Goal: Task Accomplishment & Management: Manage account settings

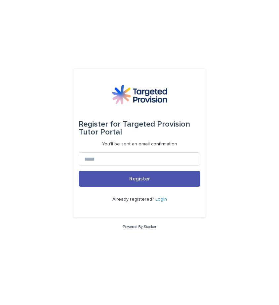
click at [160, 199] on link "Login" at bounding box center [161, 199] width 12 height 5
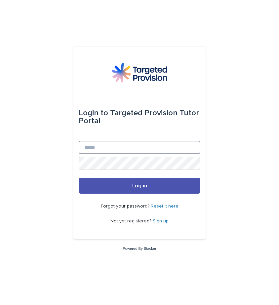
type input "**********"
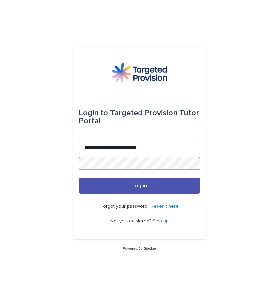
click at [139, 186] on button "Log in" at bounding box center [139, 186] width 121 height 16
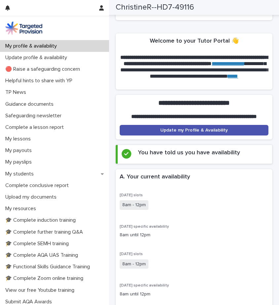
scroll to position [124, 0]
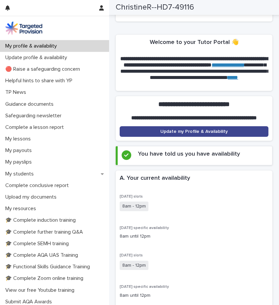
click at [200, 134] on span "Update my Profile & Availability" at bounding box center [193, 131] width 67 height 5
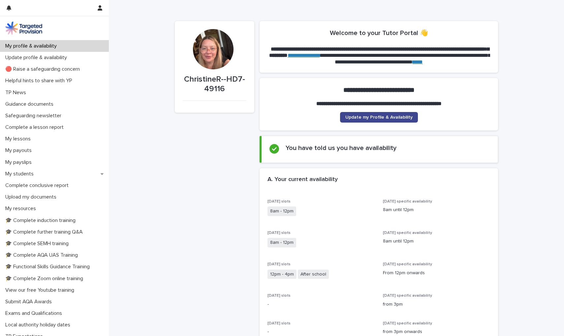
click at [278, 118] on span "Update my Profile & Availability" at bounding box center [379, 117] width 67 height 5
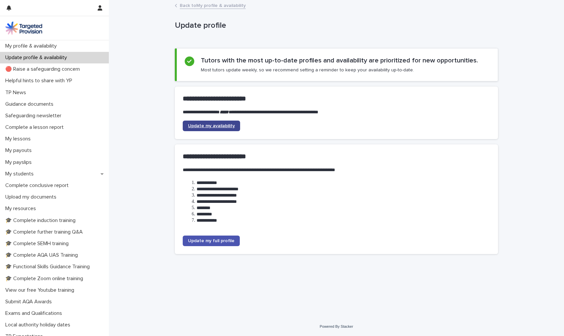
click at [231, 120] on link "Update my availability" at bounding box center [211, 125] width 57 height 11
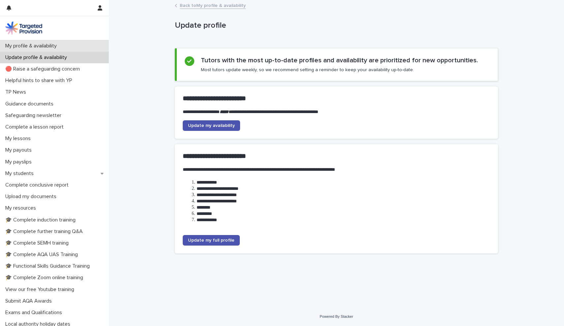
click at [49, 46] on p "My profile & availability" at bounding box center [32, 46] width 59 height 6
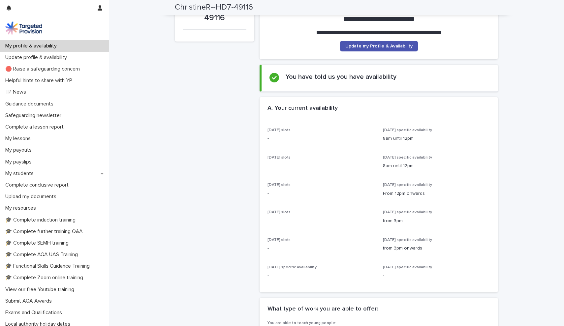
scroll to position [72, 0]
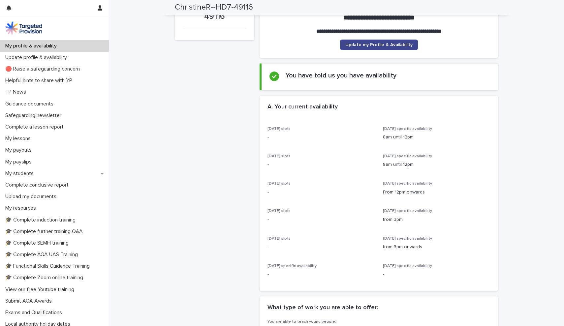
click at [278, 44] on span "Update my Profile & Availability" at bounding box center [379, 45] width 67 height 5
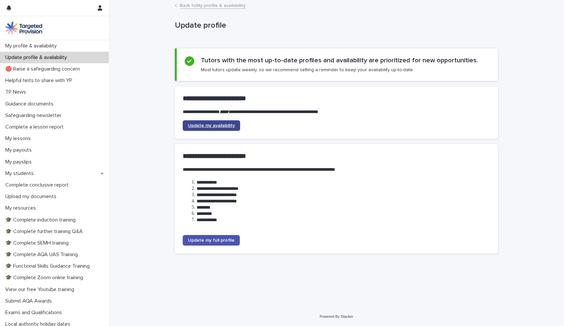
click at [221, 126] on span "Update my availability" at bounding box center [211, 125] width 47 height 5
click at [55, 47] on p "My profile & availability" at bounding box center [32, 46] width 59 height 6
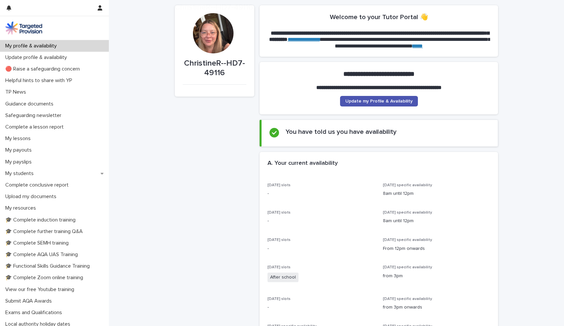
scroll to position [17, 0]
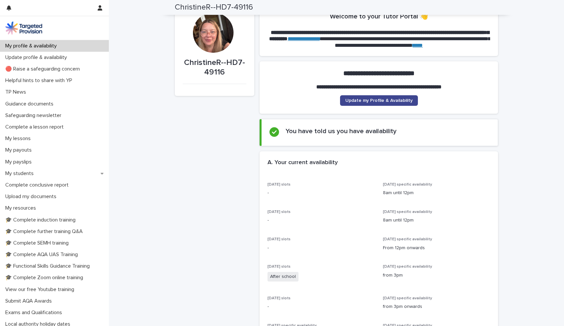
click at [278, 101] on span "Update my Profile & Availability" at bounding box center [379, 100] width 67 height 5
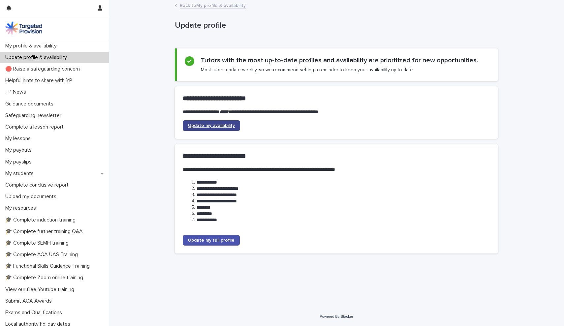
click at [202, 129] on link "Update my availability" at bounding box center [211, 125] width 57 height 11
